Goal: Information Seeking & Learning: Learn about a topic

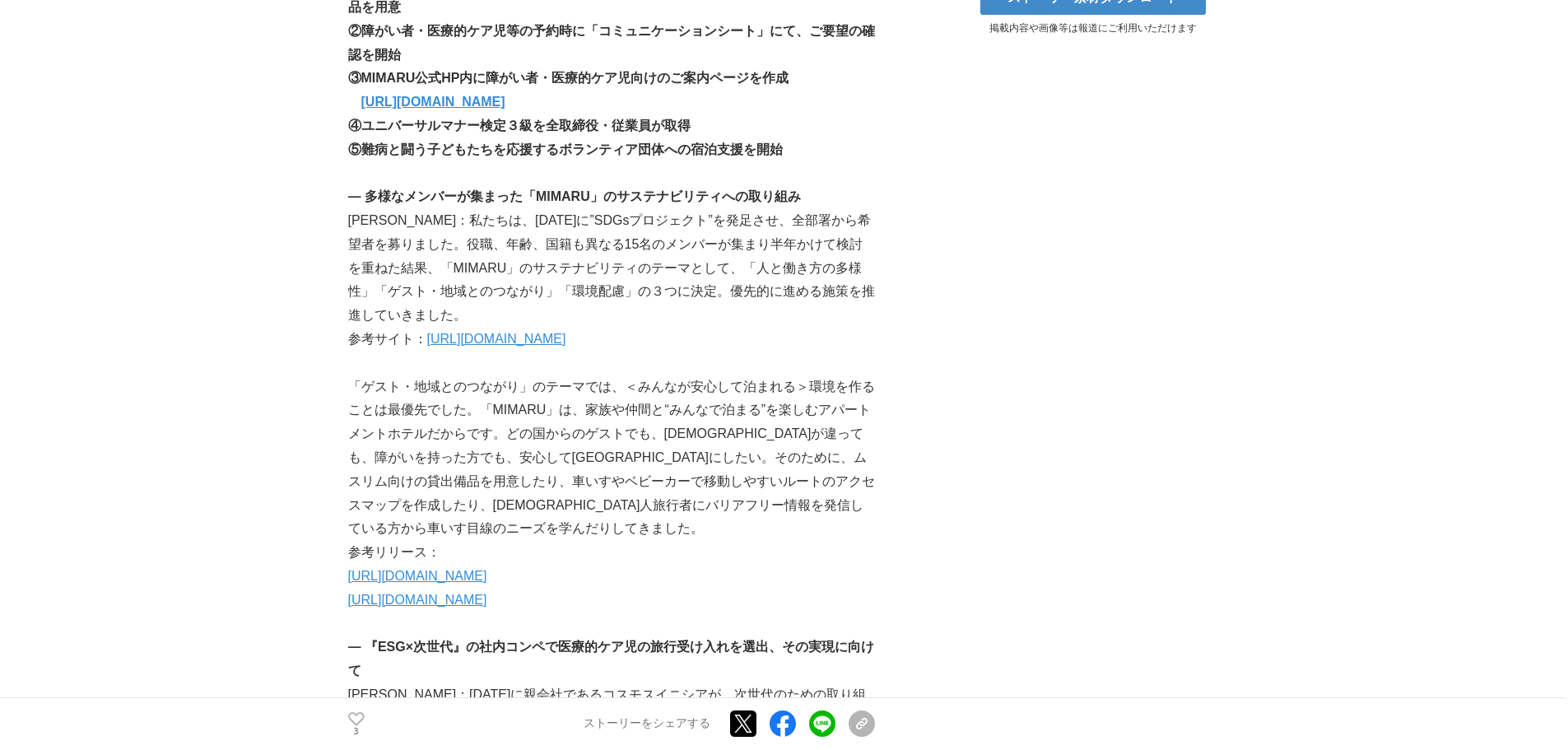
scroll to position [961, 0]
drag, startPoint x: 575, startPoint y: 407, endPoint x: 432, endPoint y: 433, distance: 145.3
click at [432, 433] on p "「ゲスト・地域とのつながり」のテーマでは、＜みんなが安心して泊まれる＞環境を作ることは最優先でした。「MIMARU」は、家族や仲間と“みんなで泊まる”を楽しむ…" at bounding box center [611, 457] width 527 height 166
copy p "家族や仲間と“みんなで泊まる”を楽しむアパートメントホテル"
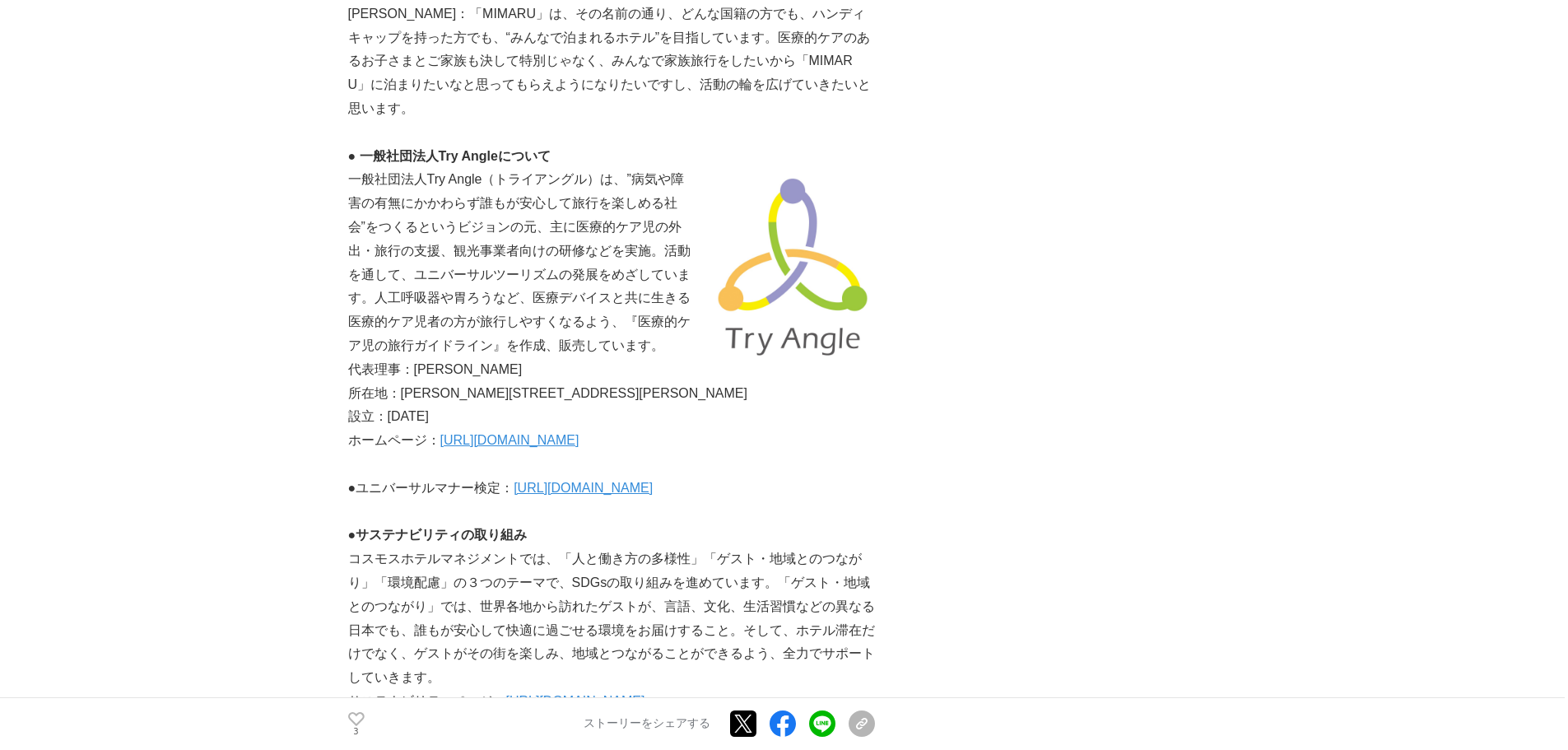
scroll to position [4026, 0]
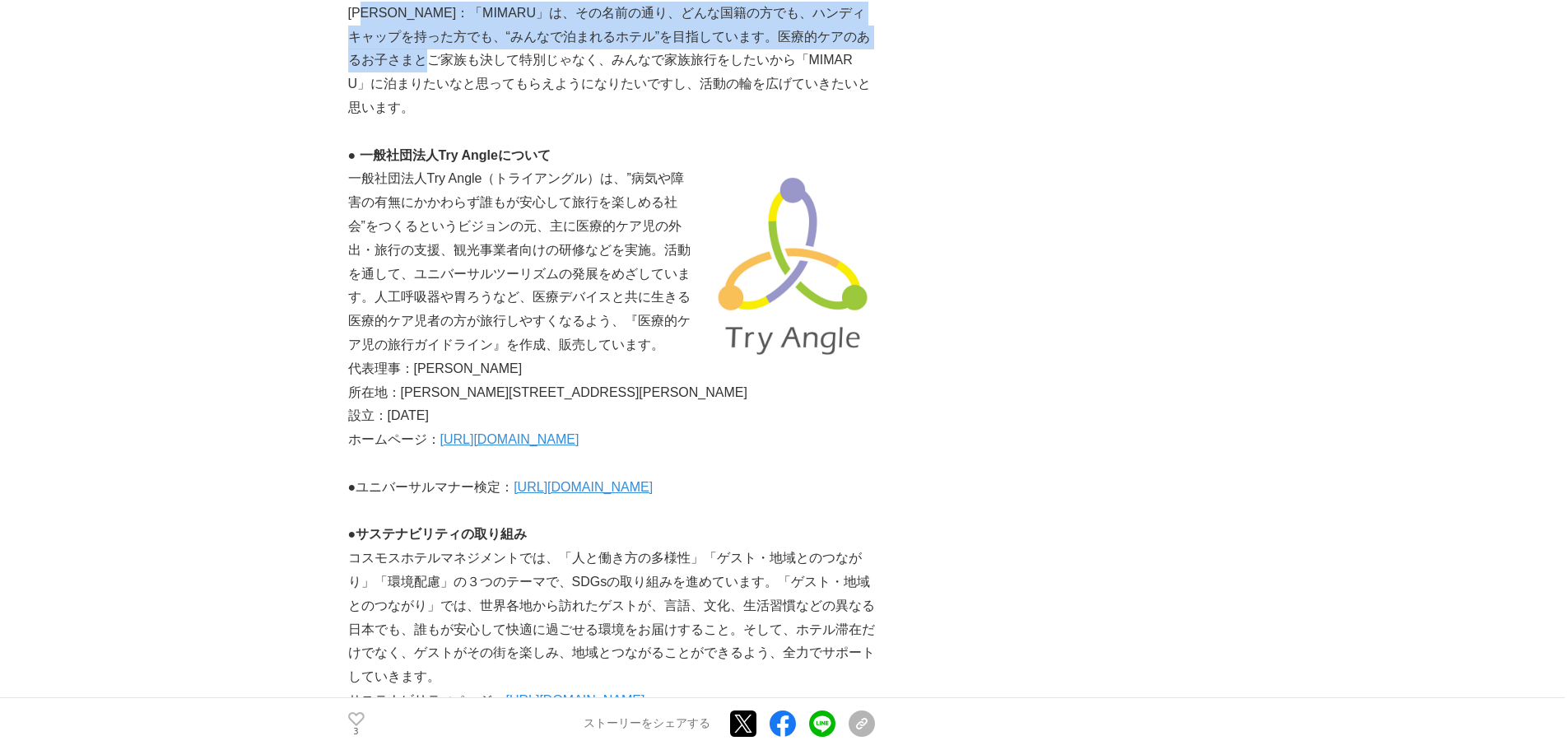
drag, startPoint x: 380, startPoint y: 487, endPoint x: 483, endPoint y: 539, distance: 115.4
click at [483, 120] on p "[PERSON_NAME]：「MIMARU」は、その名前の通り、どんな国籍の方でも、ハンディキャップを持った方でも、“みんなで泊まれるホテル”を目指しています…" at bounding box center [611, 60] width 527 height 118
click at [645, 120] on p "[PERSON_NAME]：「MIMARU」は、その名前の通り、どんな国籍の方でも、ハンディキャップを持った方でも、“みんなで泊まれるホテル”を目指しています…" at bounding box center [611, 60] width 527 height 118
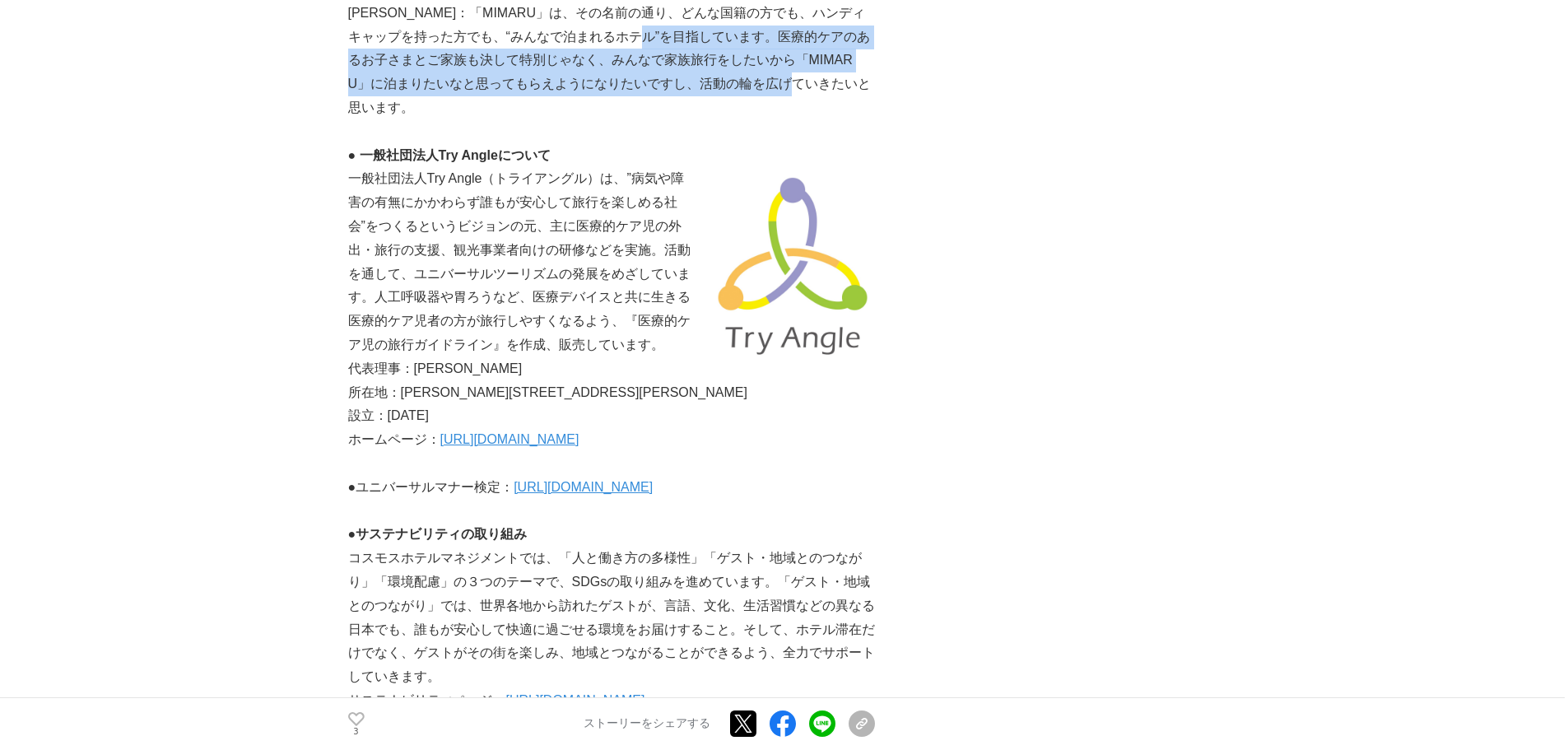
drag, startPoint x: 688, startPoint y: 518, endPoint x: 834, endPoint y: 560, distance: 151.9
click at [834, 120] on p "[PERSON_NAME]：「MIMARU」は、その名前の通り、どんな国籍の方でも、ハンディキャップを持った方でも、“みんなで泊まれるホテル”を目指しています…" at bounding box center [611, 60] width 527 height 118
copy p "医療的ケアのあるお子さまとご家族も決して特別じゃなく、みんなで家族旅行をしたいから「MIMARU」に泊まりたいなと思ってもらえようになりたいですし、活動の輪を…"
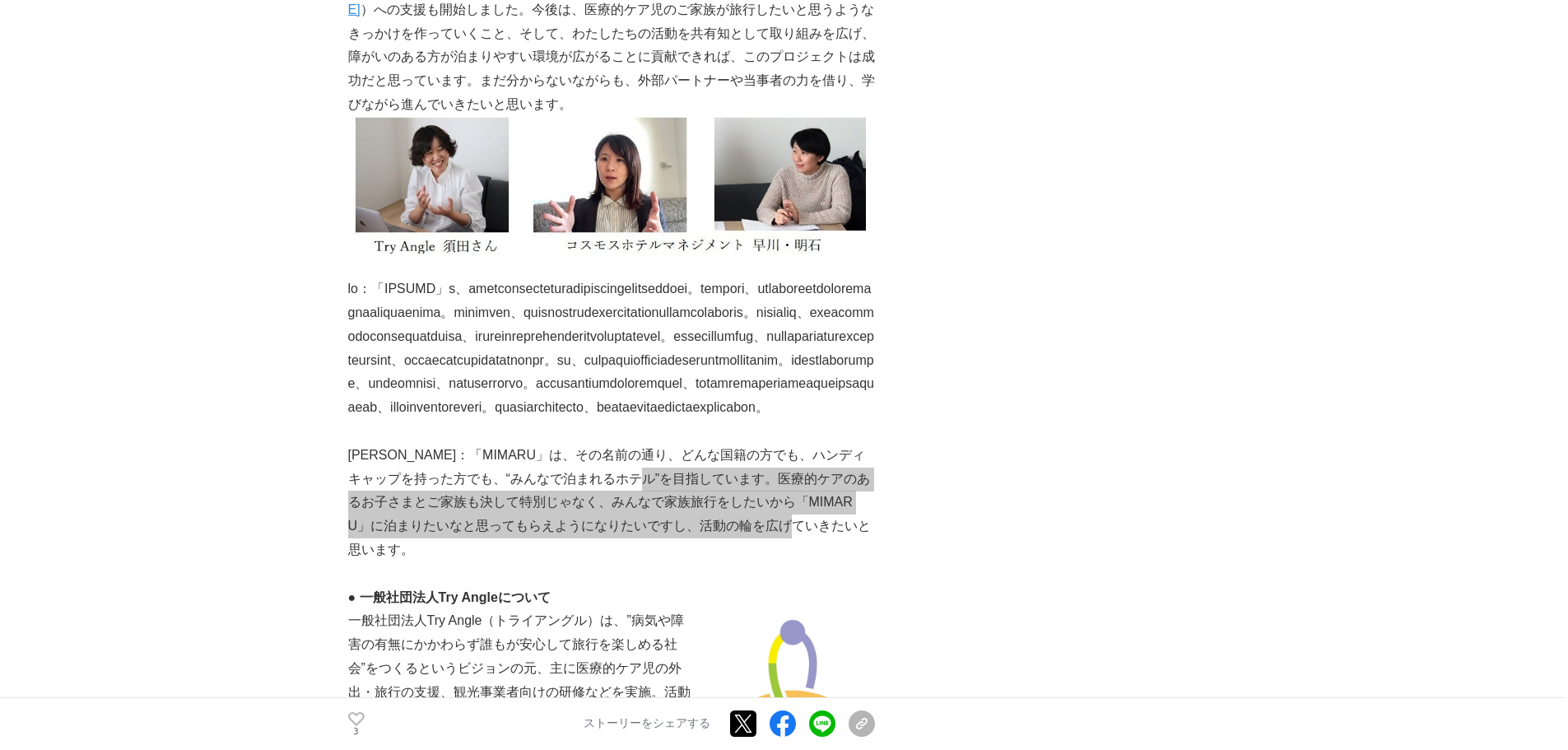
scroll to position [3584, 0]
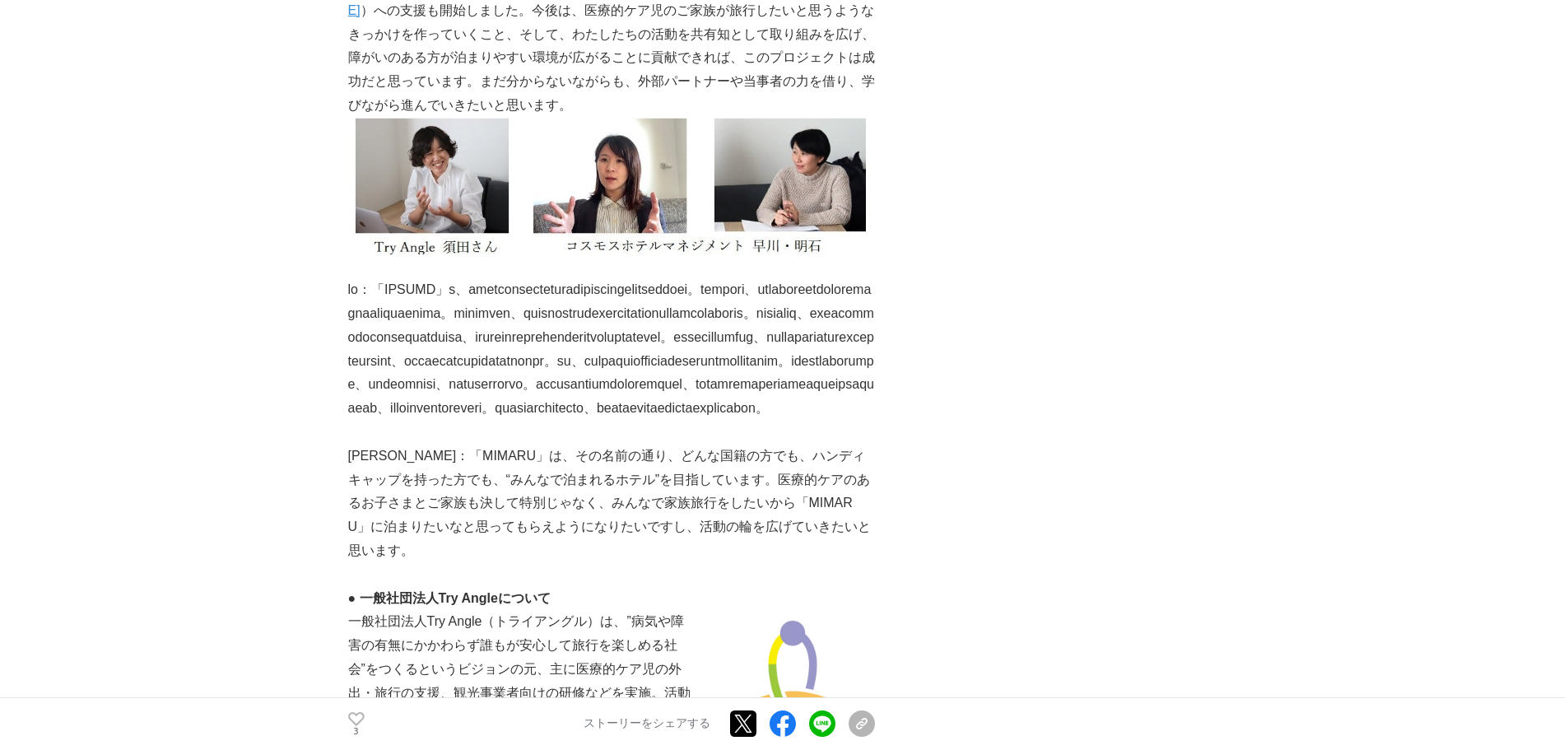
drag, startPoint x: 661, startPoint y: 150, endPoint x: 494, endPoint y: 215, distance: 179.2
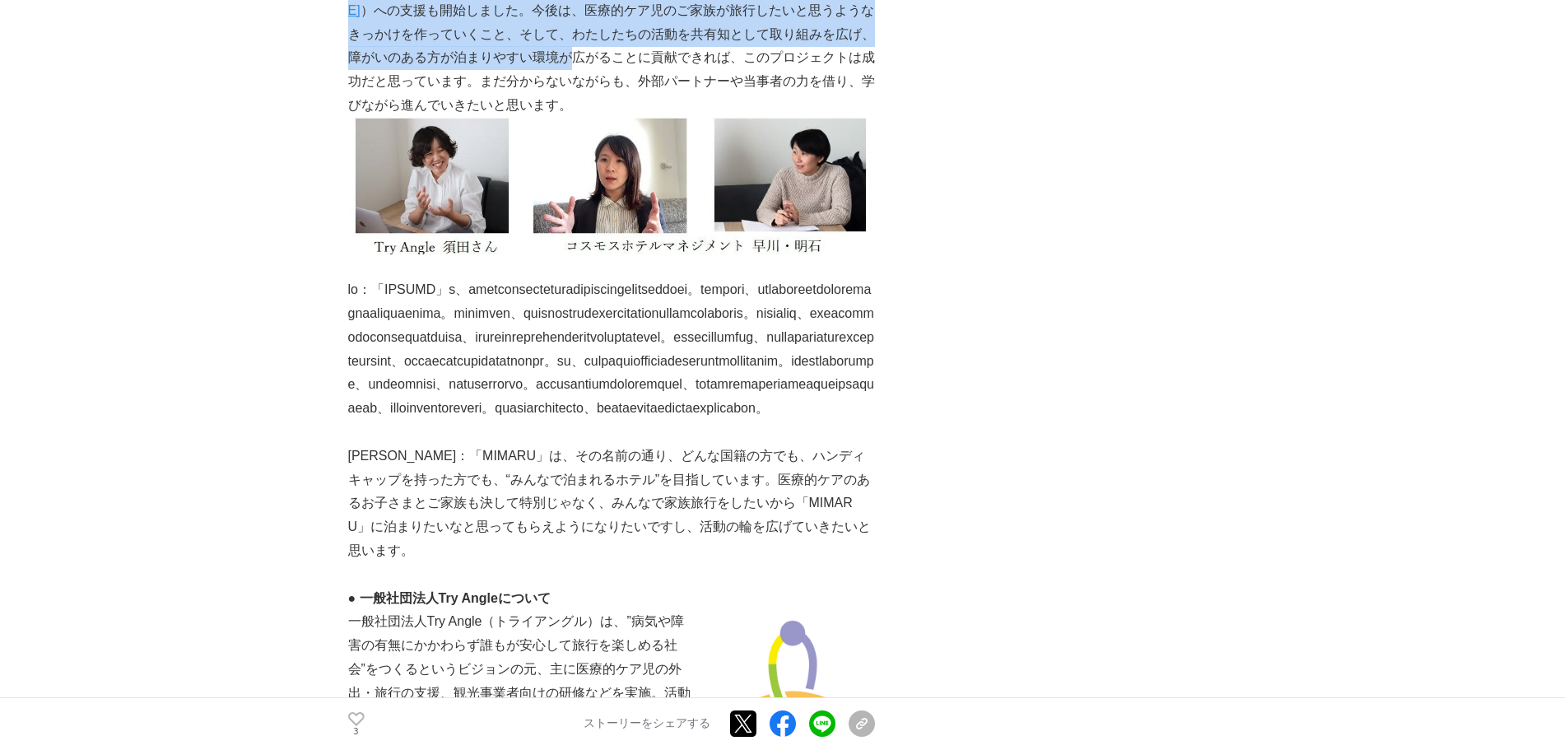
drag, startPoint x: 341, startPoint y: 342, endPoint x: 381, endPoint y: 389, distance: 61.7
click at [381, 389] on main "ひとりのスタッフの思いから、志を共にした外部パートナーの力を借りて、～医療的ケア児の旅行受け入れ～ を実現。みんなが安心して泊まれるホテルを目指す、MIMAR…" at bounding box center [784, 0] width 1568 height 6968
drag, startPoint x: 406, startPoint y: 342, endPoint x: 556, endPoint y: 389, distance: 157.2
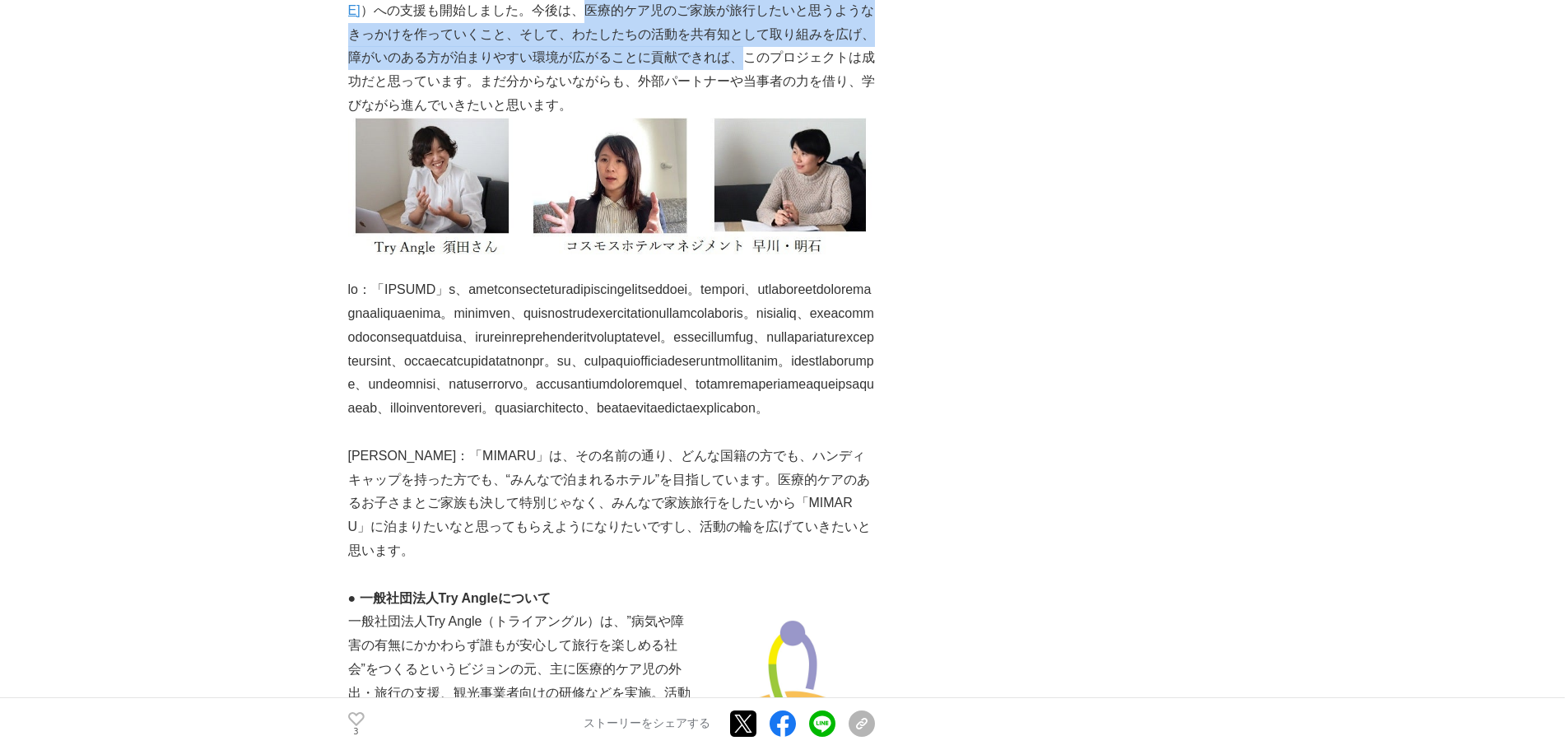
copy p "医療的ケア児のご家族が旅行したいと思うようなきっかけを作っていくこと、そして、わたしたちの活動を共有知として取り組みを広げ、障がいのある方が泊まりやすい環境が…"
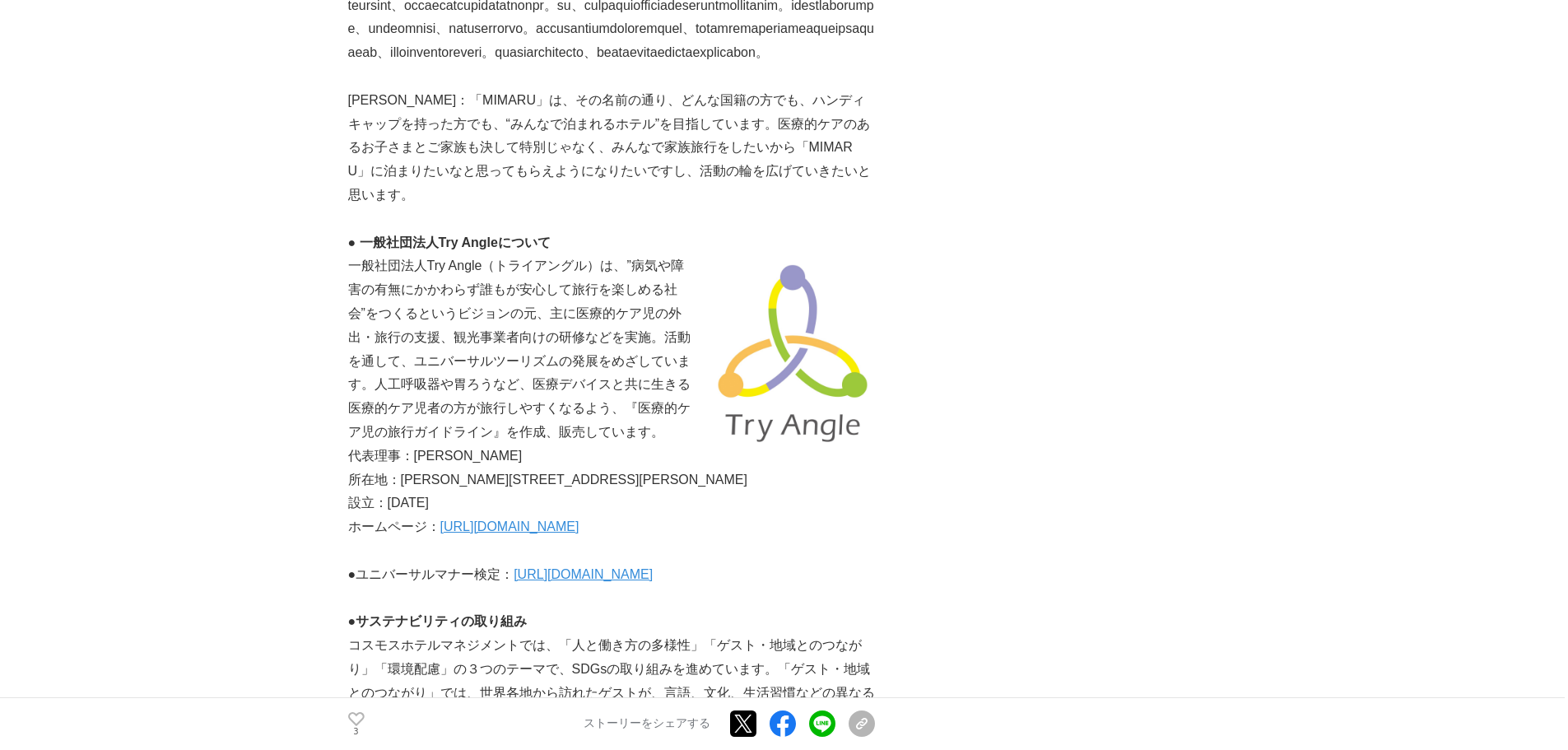
scroll to position [3943, 0]
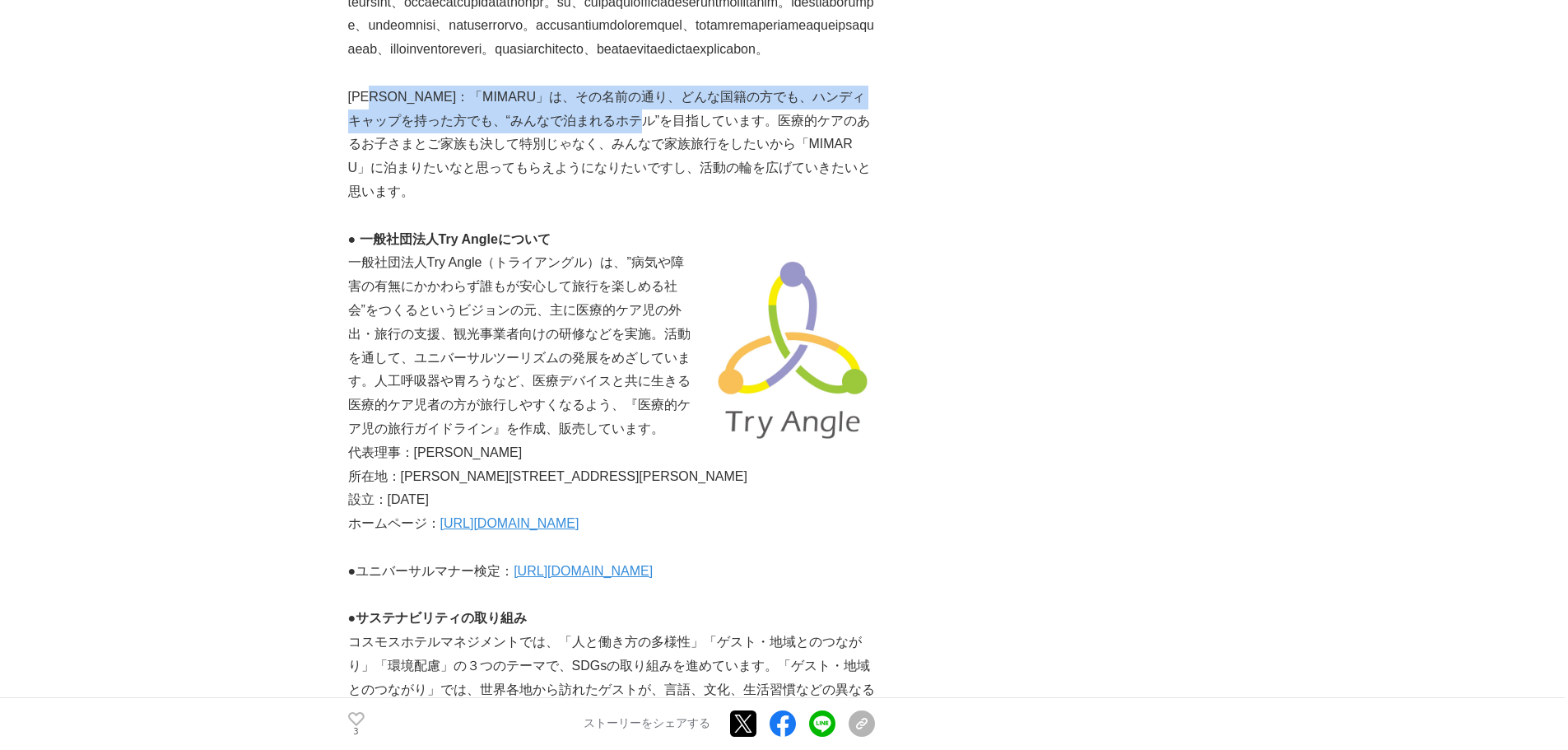
drag, startPoint x: 389, startPoint y: 568, endPoint x: 685, endPoint y: 595, distance: 297.2
click at [685, 204] on p "[PERSON_NAME]：「MIMARU」は、その名前の通り、どんな国籍の方でも、ハンディキャップを持った方でも、“みんなで泊まれるホテル”を目指しています…" at bounding box center [611, 144] width 527 height 118
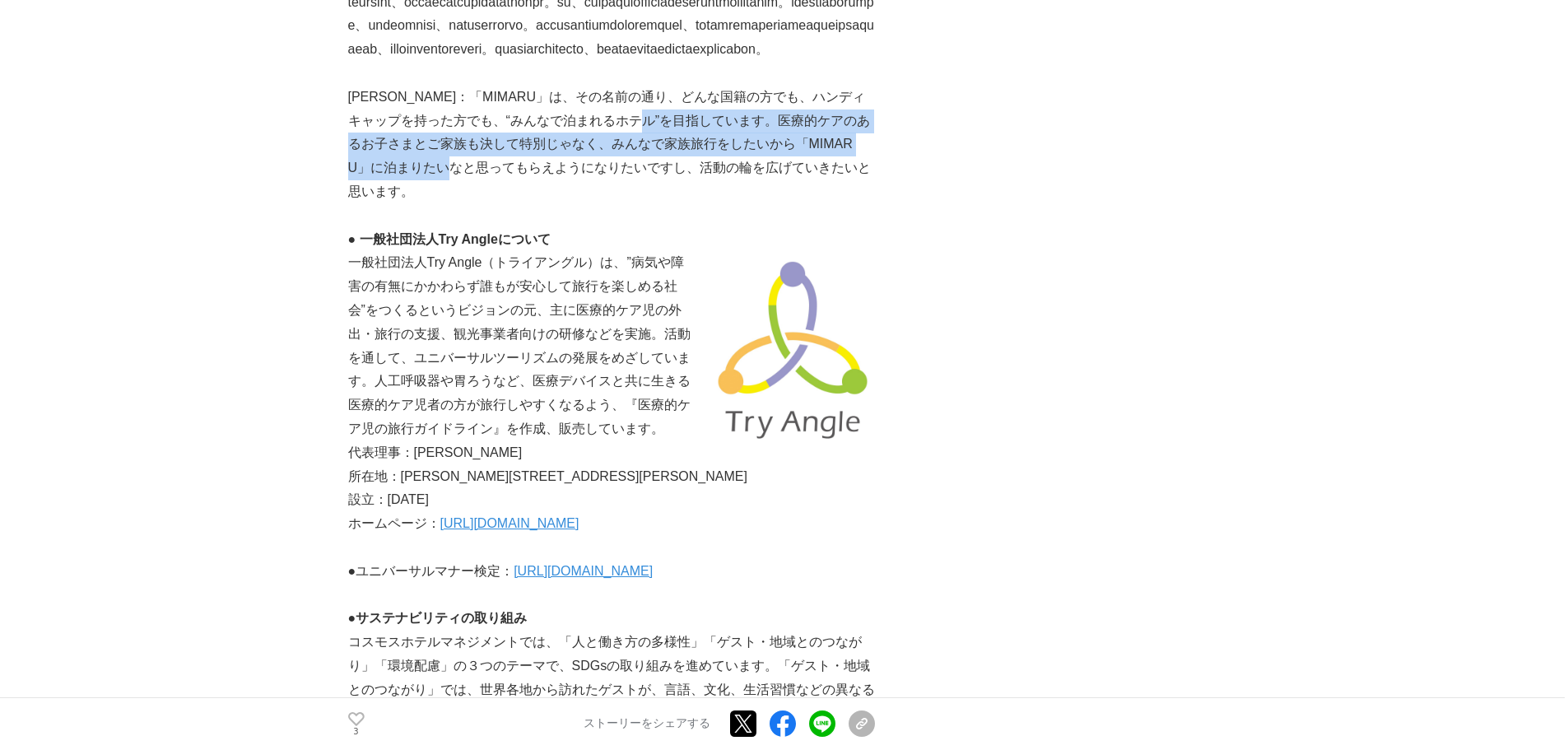
drag, startPoint x: 685, startPoint y: 595, endPoint x: 480, endPoint y: 639, distance: 209.7
click at [480, 204] on p "[PERSON_NAME]：「MIMARU」は、その名前の通り、どんな国籍の方でも、ハンディキャップを持った方でも、“みんなで泊まれるホテル”を目指しています…" at bounding box center [611, 144] width 527 height 118
copy p "医療的ケアのあるお子さまとご家族も決して特別じゃなく、みんなで家族旅行をしたいから「MIMARU」に泊まりたいなと思ってもらえように"
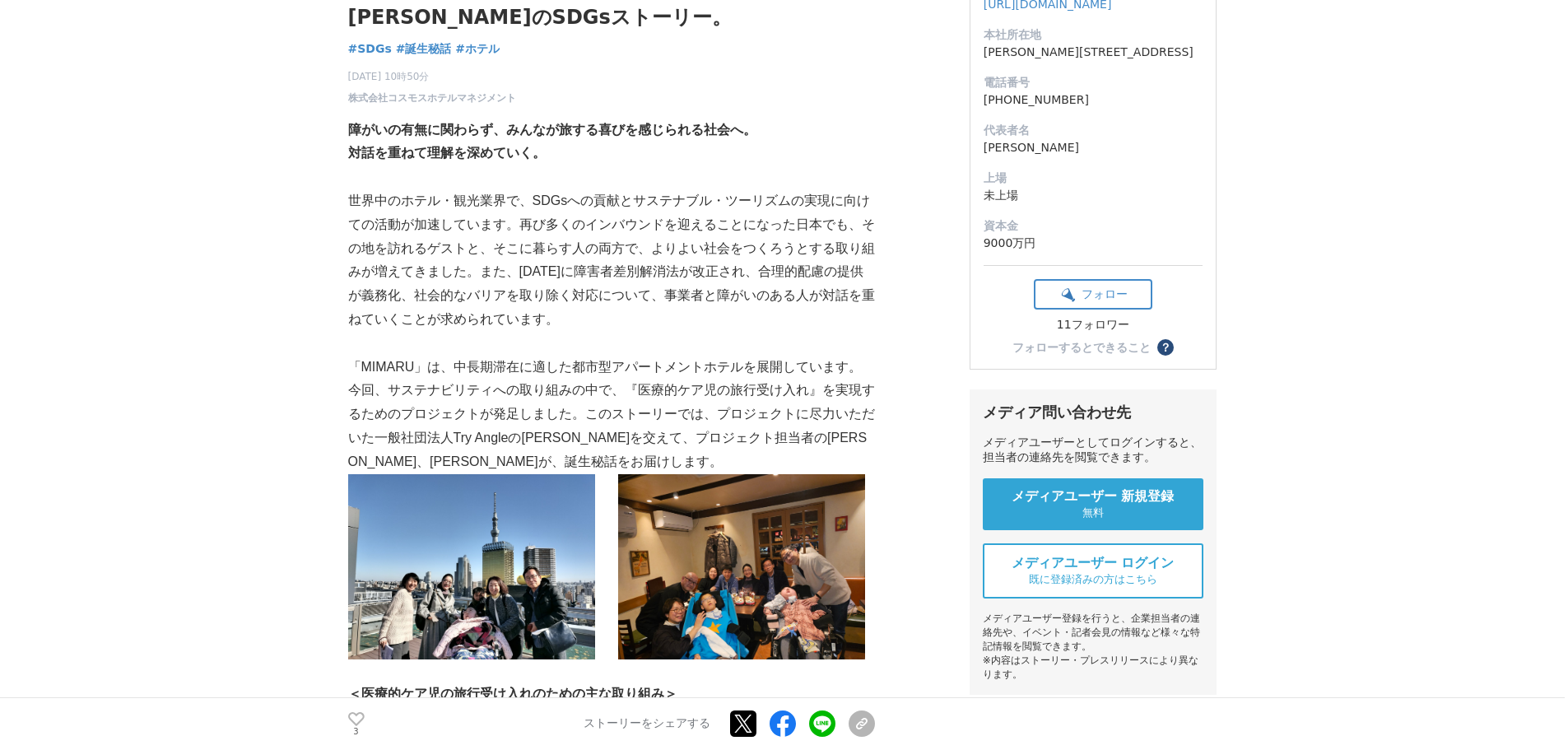
scroll to position [229, 0]
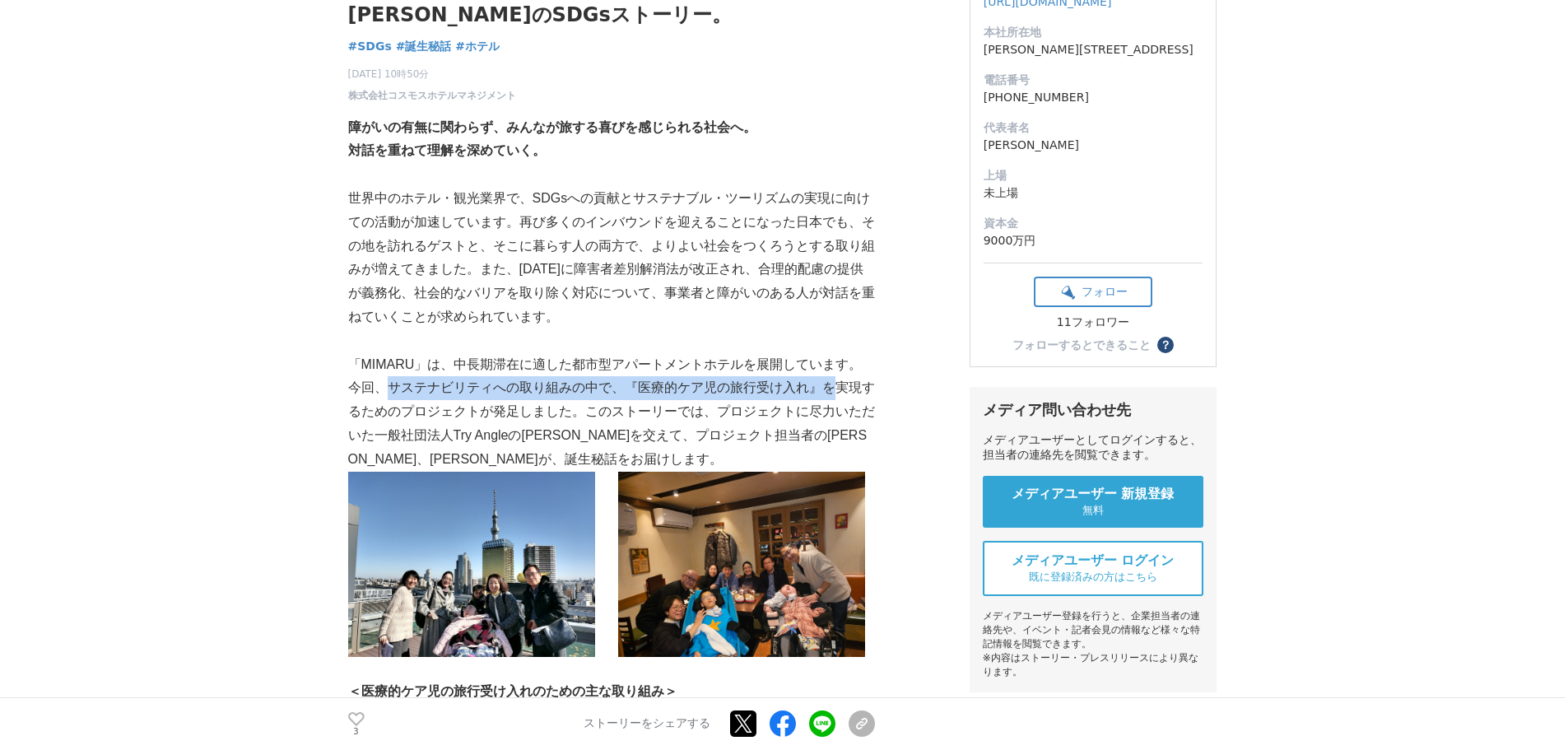
drag, startPoint x: 375, startPoint y: 390, endPoint x: 810, endPoint y: 393, distance: 435.0
click at [810, 393] on p "「MIMARU」は、中長期滞在に適した都市型アパートメントホテルを展開しています。今回、サステナビリティへの取り組みの中で、『医療的ケア児の旅行受け入れ』を実…" at bounding box center [611, 412] width 527 height 118
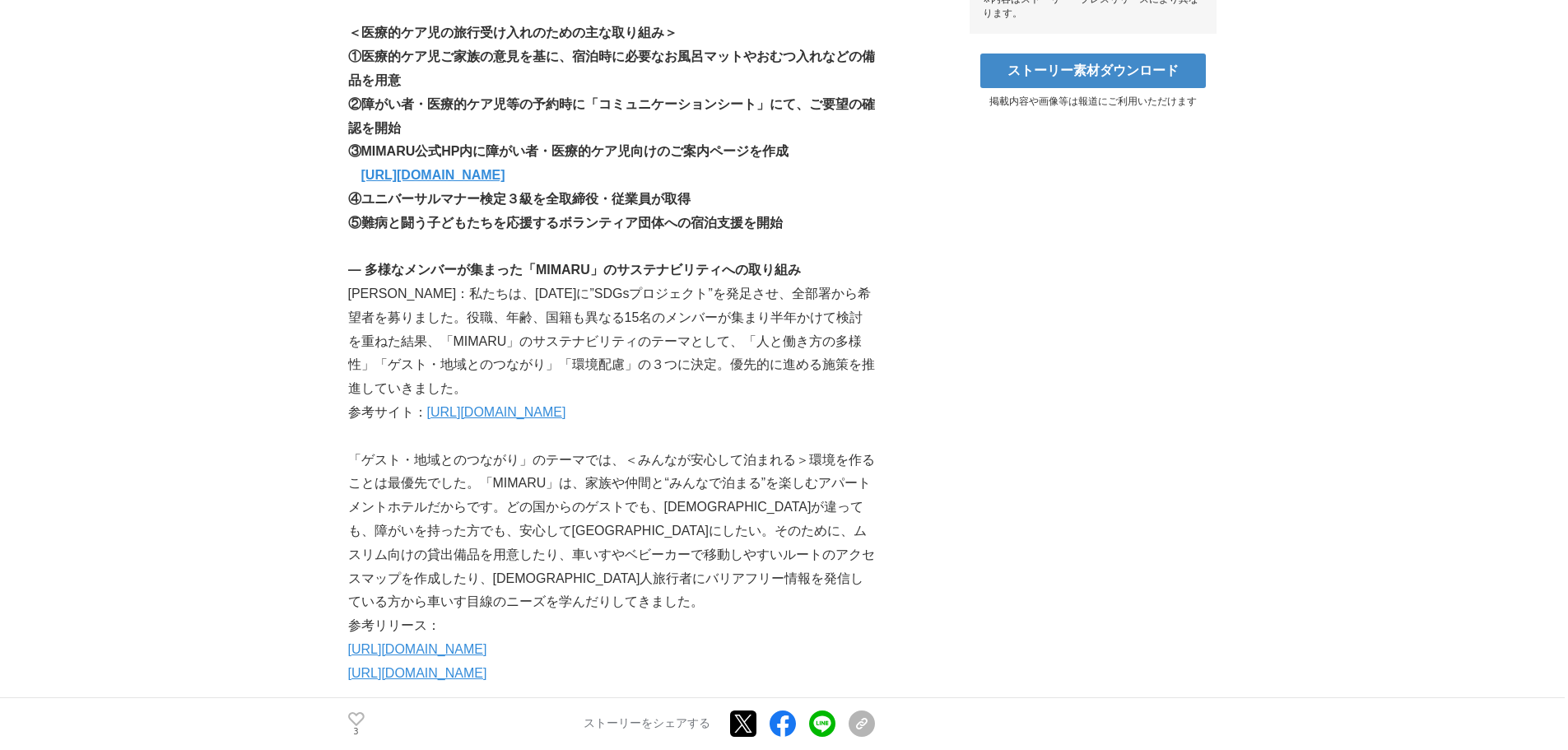
scroll to position [889, 0]
drag, startPoint x: 696, startPoint y: 204, endPoint x: 362, endPoint y: 197, distance: 334.1
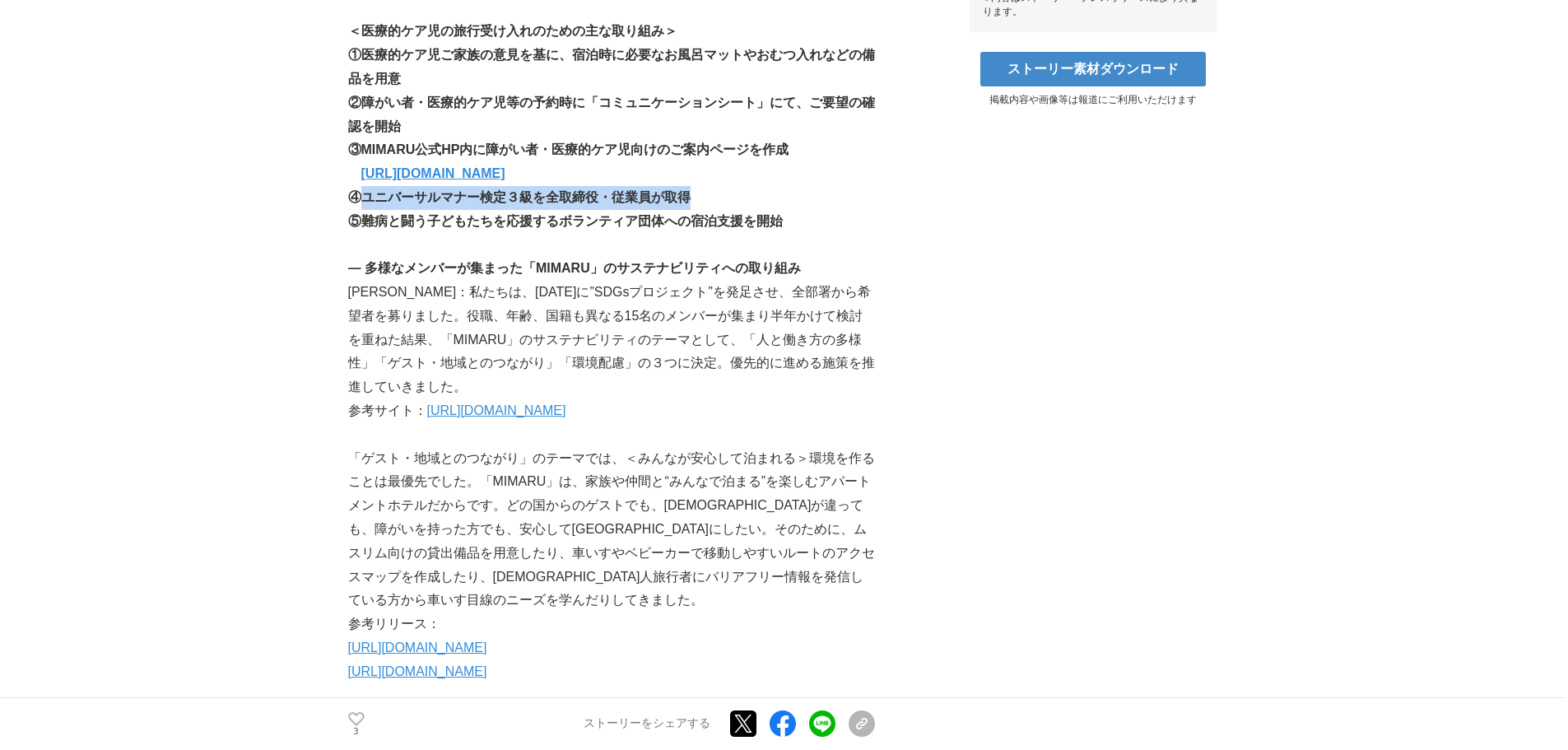
drag, startPoint x: 362, startPoint y: 197, endPoint x: 702, endPoint y: 206, distance: 340.1
click at [702, 206] on p "④ユニバーサルマナー検定３級を全取締役・従業員が取得" at bounding box center [611, 198] width 527 height 24
copy strong "ユニバーサルマナー検定３級を全取締役・従業員が取得"
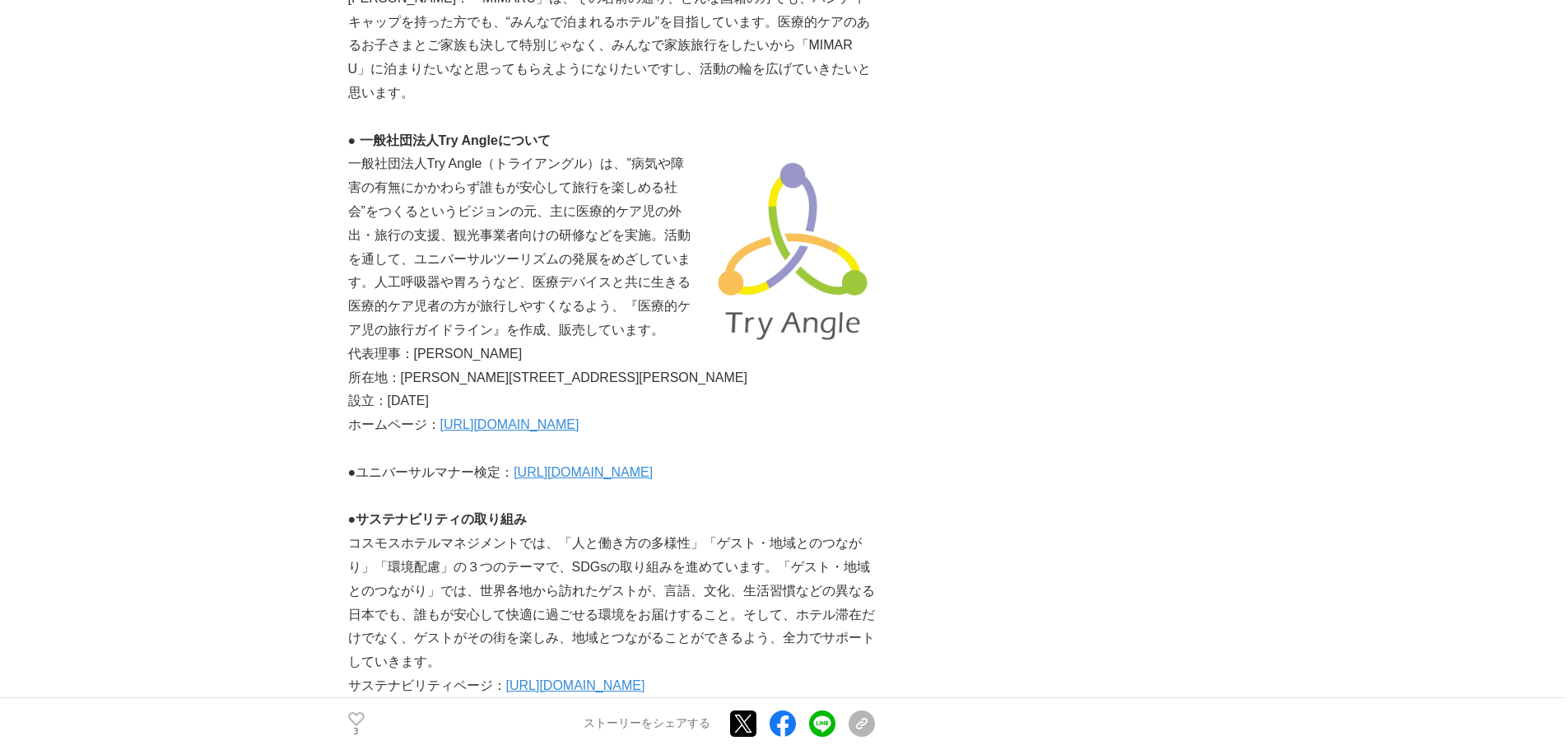
scroll to position [4034, 0]
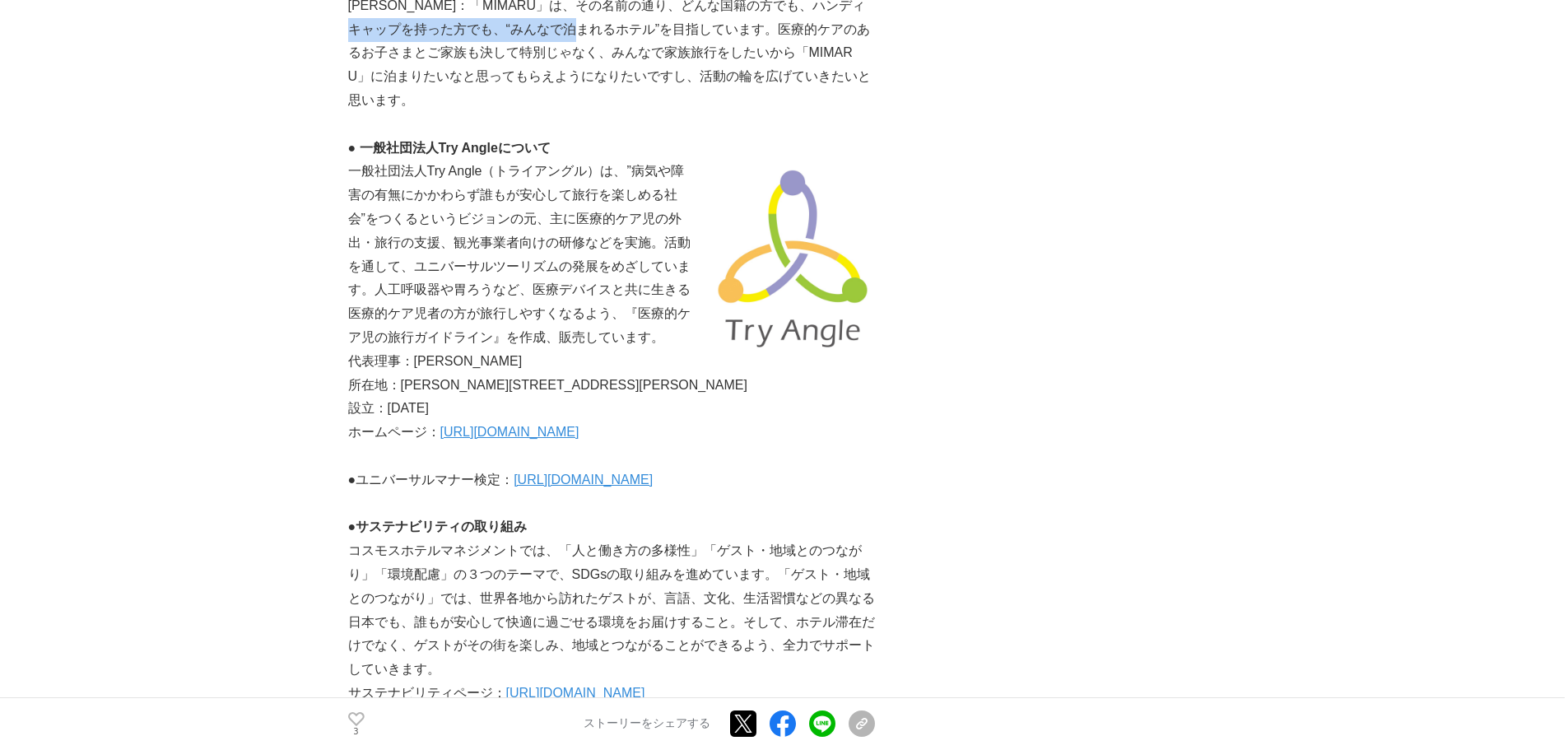
drag, startPoint x: 405, startPoint y: 508, endPoint x: 618, endPoint y: 505, distance: 213.0
click at [618, 112] on p "[PERSON_NAME]：「MIMARU」は、その名前の通り、どんな国籍の方でも、ハンディキャップを持った方でも、“みんなで泊まれるホテル”を目指しています…" at bounding box center [611, 53] width 527 height 118
copy p "、“みんなで泊まれるホテル”を目指し"
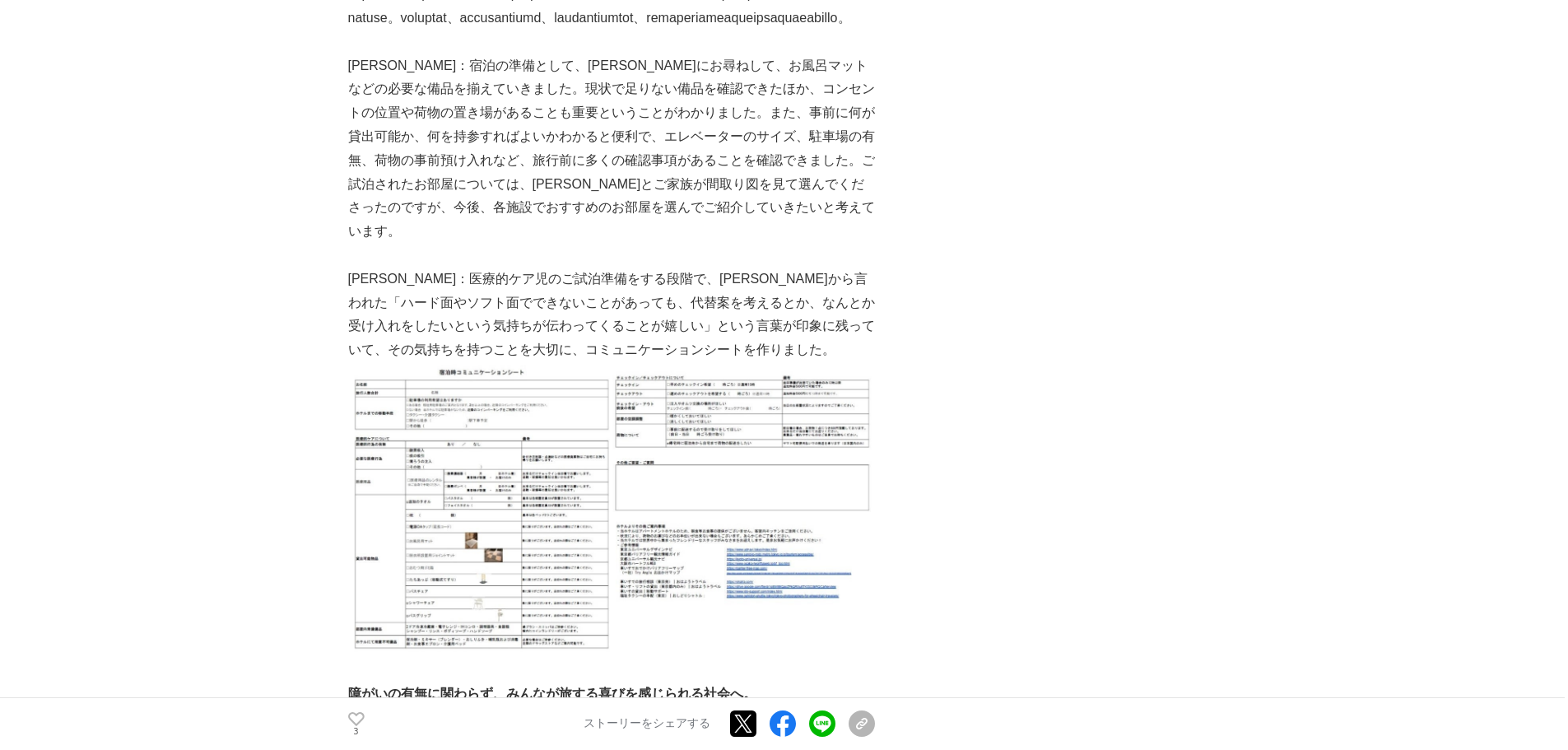
scroll to position [2663, 0]
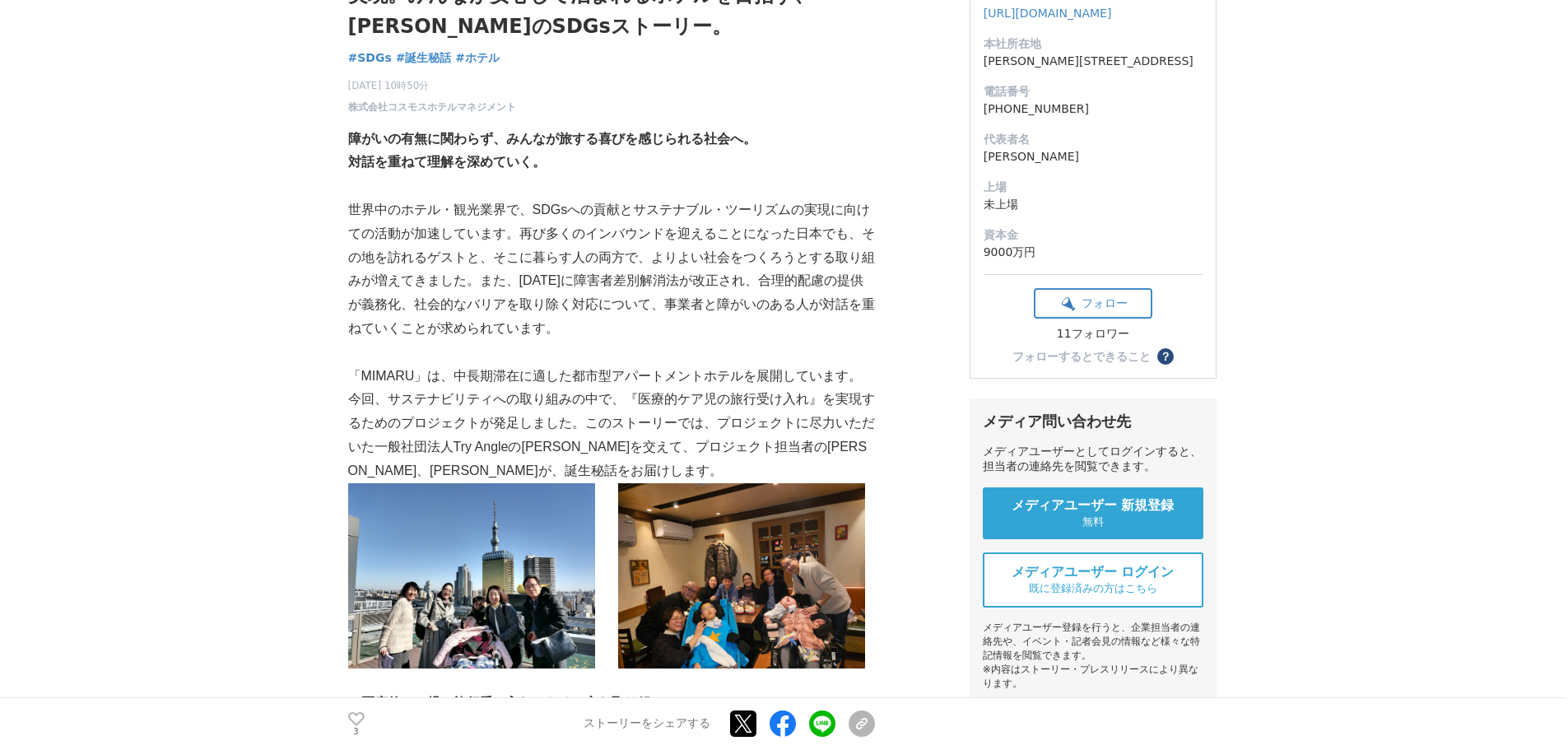
scroll to position [217, 0]
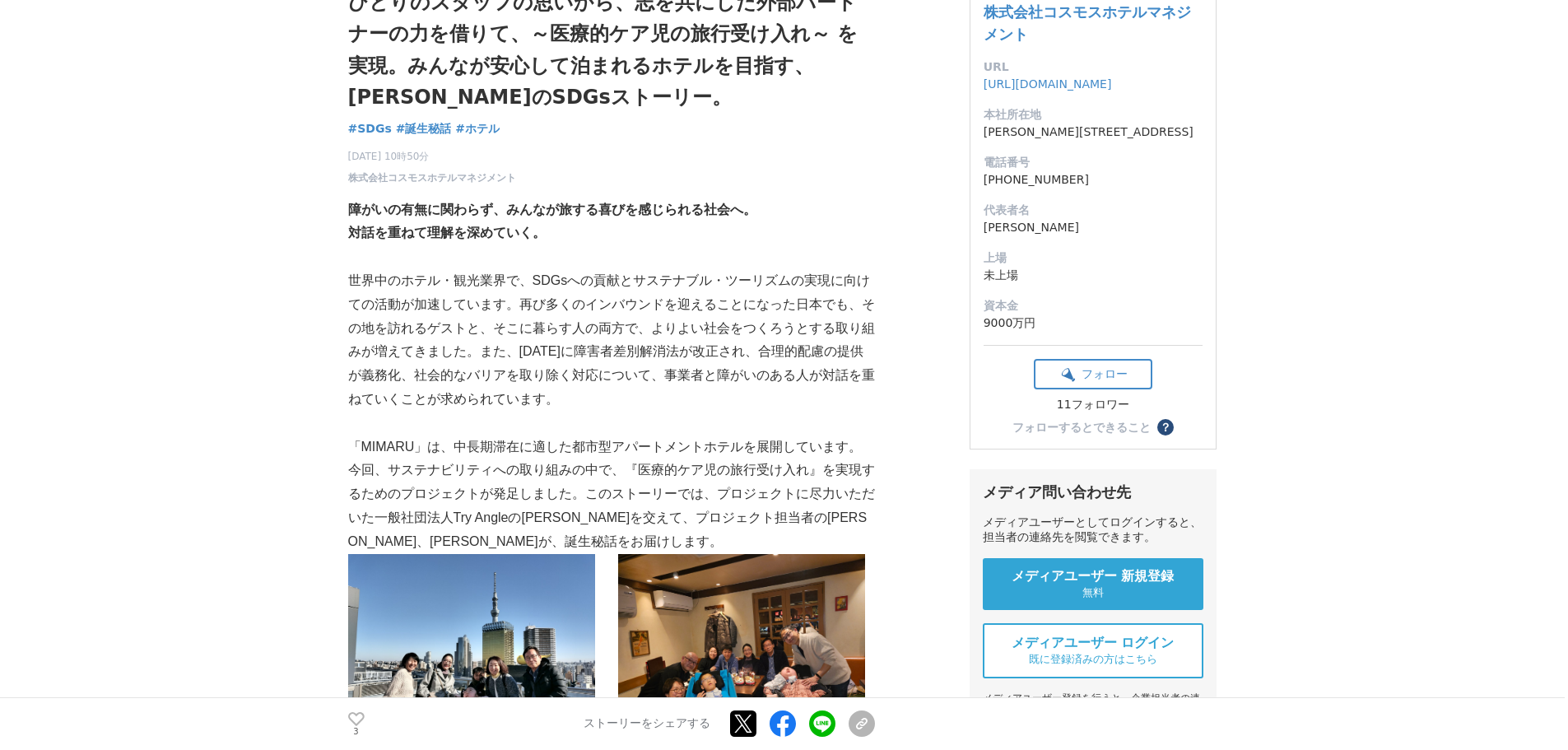
scroll to position [147, 0]
drag, startPoint x: 534, startPoint y: 180, endPoint x: 361, endPoint y: 185, distance: 173.1
